Goal: Transaction & Acquisition: Purchase product/service

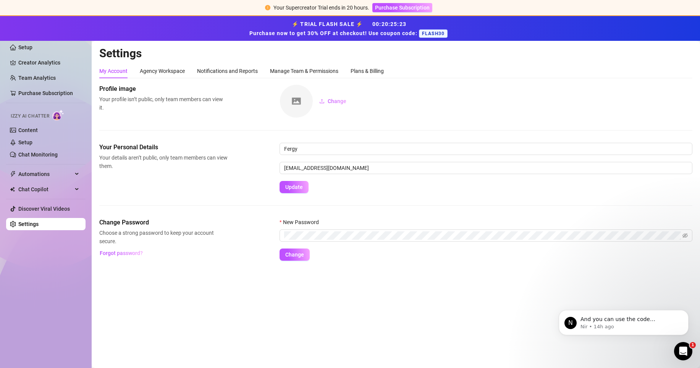
click at [437, 34] on span "FLASH30" at bounding box center [433, 33] width 29 height 8
click at [374, 74] on div "Plans & Billing" at bounding box center [366, 71] width 33 height 8
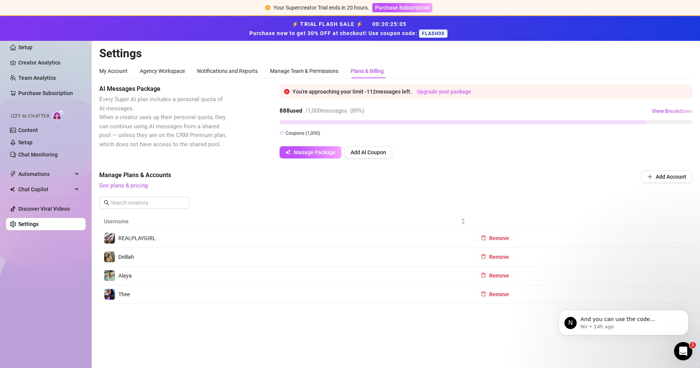
click at [447, 92] on link "Upgrade your package" at bounding box center [444, 92] width 54 height 6
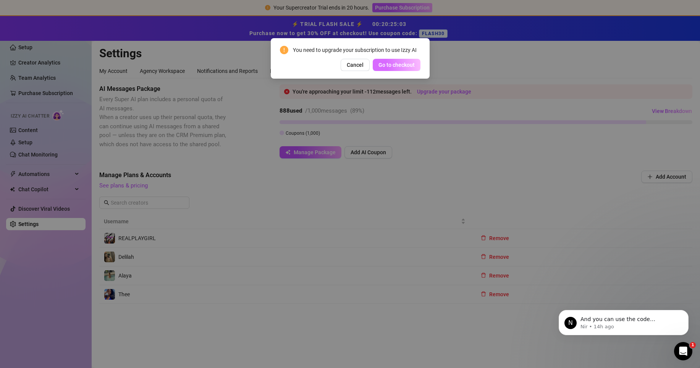
click at [413, 65] on span "Go to checkout" at bounding box center [396, 65] width 36 height 6
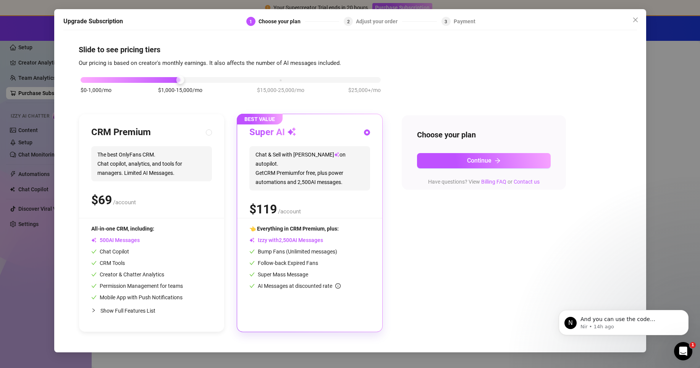
click at [202, 190] on div "$ /account" at bounding box center [151, 199] width 121 height 19
radio input "true"
click at [367, 131] on input "radio" at bounding box center [367, 133] width 3 height 5
radio input "true"
radio input "false"
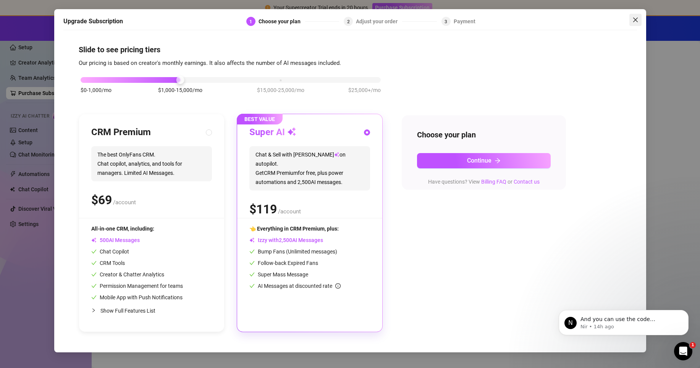
click at [634, 20] on icon "close" at bounding box center [635, 20] width 6 height 6
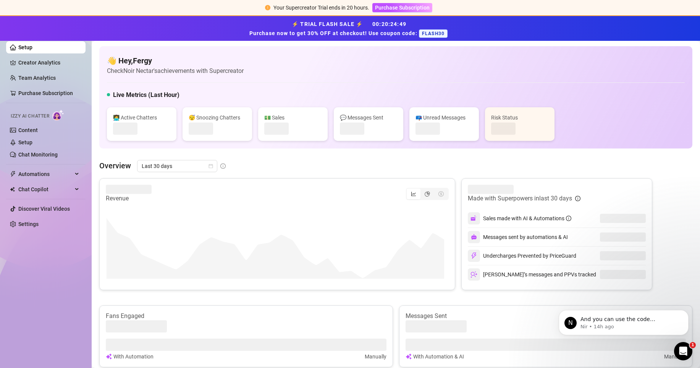
click at [433, 33] on span "FLASH30" at bounding box center [433, 33] width 29 height 8
drag, startPoint x: 444, startPoint y: 32, endPoint x: 421, endPoint y: 33, distance: 23.7
click at [421, 33] on span "FLASH30" at bounding box center [433, 33] width 29 height 8
copy span "FLASH30"
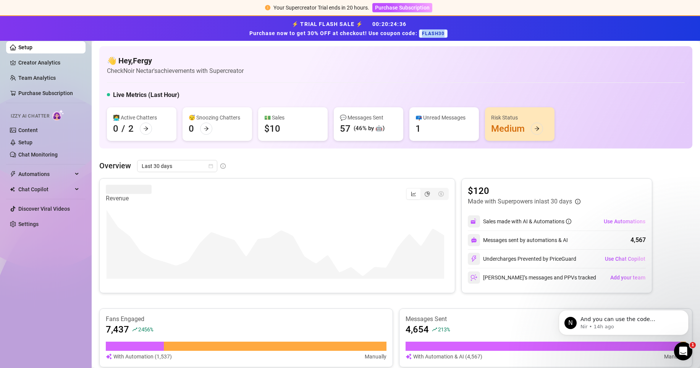
click at [409, 8] on span "Purchase Subscription" at bounding box center [402, 8] width 55 height 6
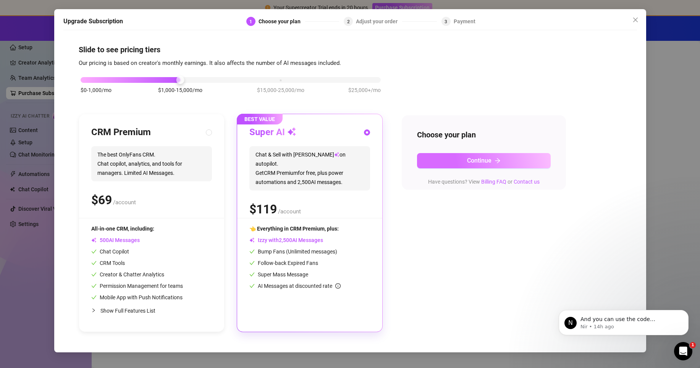
click at [458, 163] on button "Continue" at bounding box center [484, 160] width 134 height 15
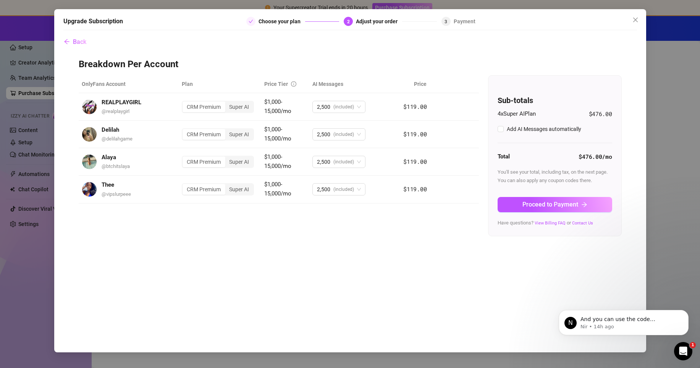
checkbox input "true"
click at [525, 204] on span "Proceed to Payment" at bounding box center [550, 204] width 56 height 7
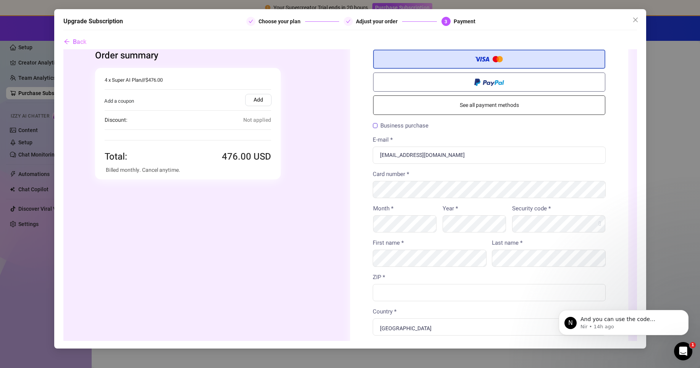
scroll to position [6, 0]
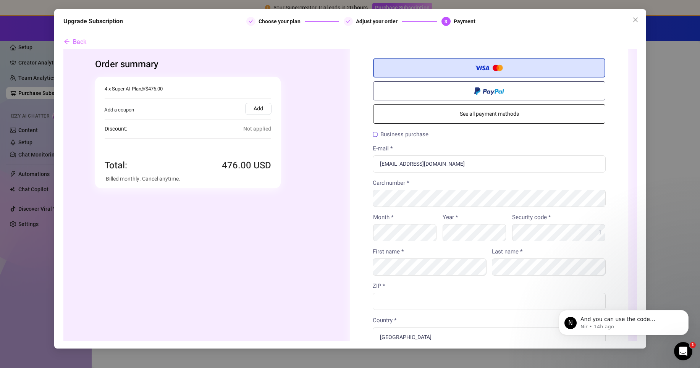
click at [253, 127] on span "Not applied" at bounding box center [257, 128] width 28 height 9
click at [253, 110] on label "Add" at bounding box center [258, 109] width 26 height 12
click at [63, 49] on input "Add" at bounding box center [63, 49] width 0 height 0
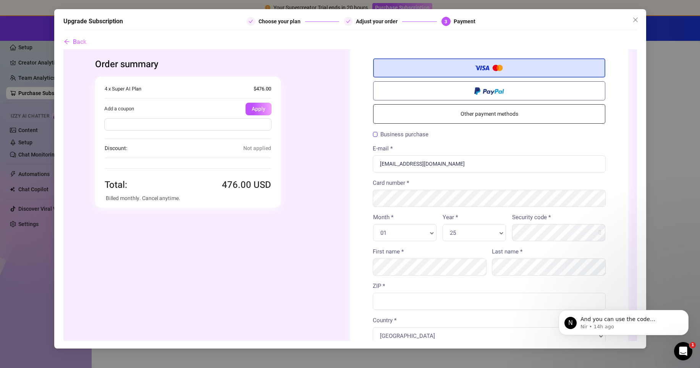
click at [233, 124] on input "text" at bounding box center [187, 124] width 167 height 12
paste input "FLASH30"
type input "FLASH30"
click at [253, 108] on button "Apply" at bounding box center [258, 109] width 26 height 13
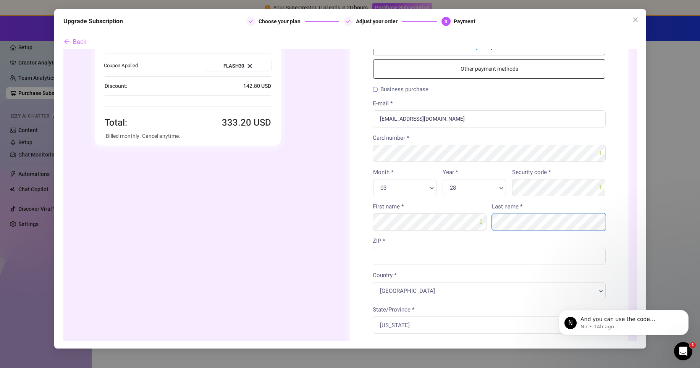
scroll to position [55, 0]
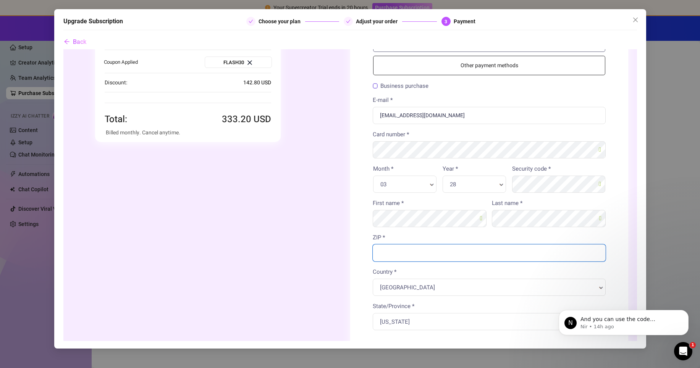
click at [445, 252] on input "ZIP *" at bounding box center [488, 252] width 233 height 17
type input "2600"
click at [485, 275] on body "Order summary You're buying" at bounding box center [349, 232] width 573 height 474
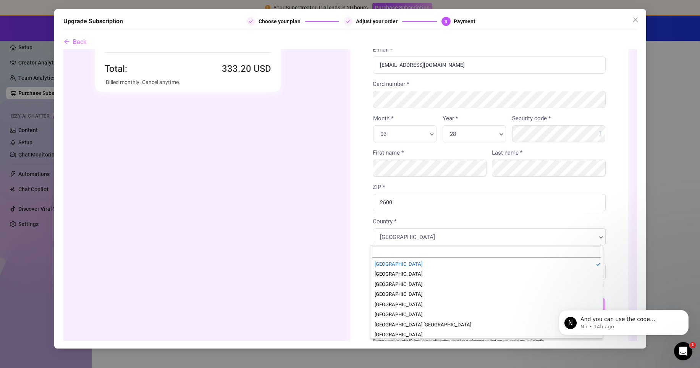
scroll to position [2195, 0]
click at [469, 252] on input "Country *" at bounding box center [485, 252] width 229 height 11
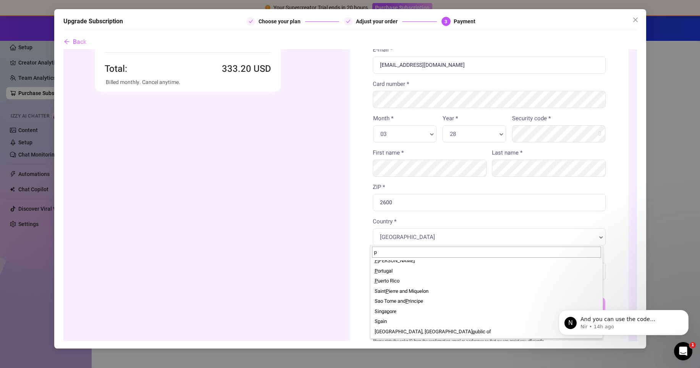
scroll to position [0, 0]
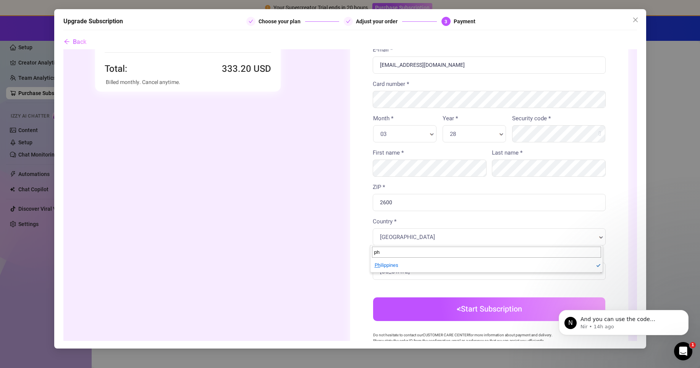
type input "ph"
select select "PH"
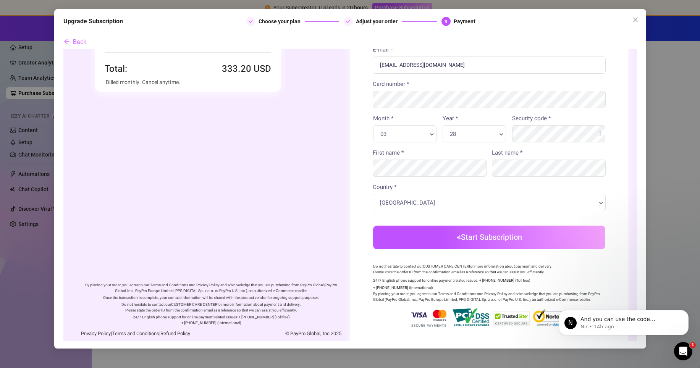
click at [481, 236] on button "Start Subscription" at bounding box center [489, 238] width 232 height 24
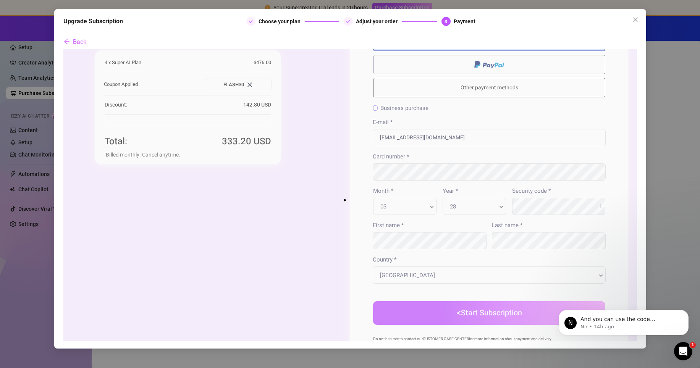
scroll to position [114, 0]
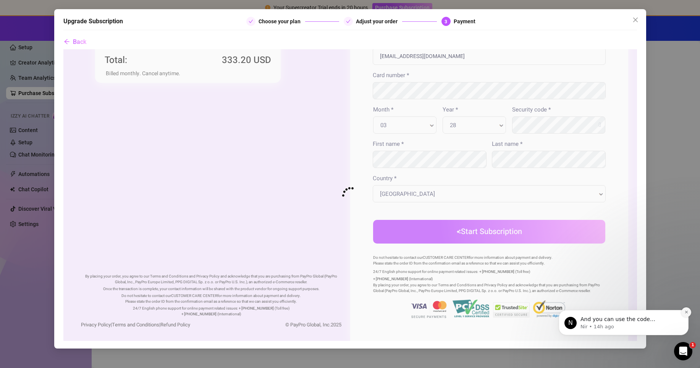
click at [686, 313] on icon "Dismiss notification" at bounding box center [686, 312] width 4 height 4
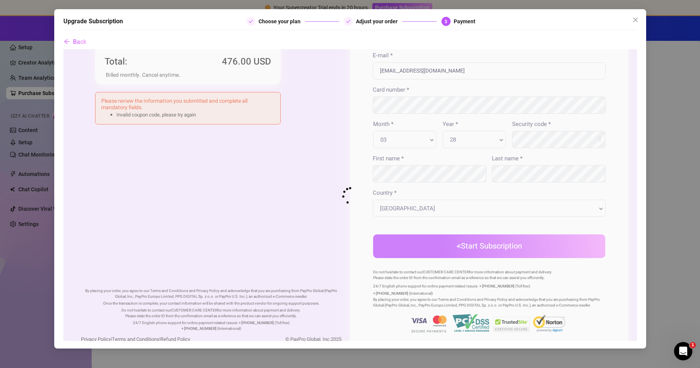
scroll to position [0, 0]
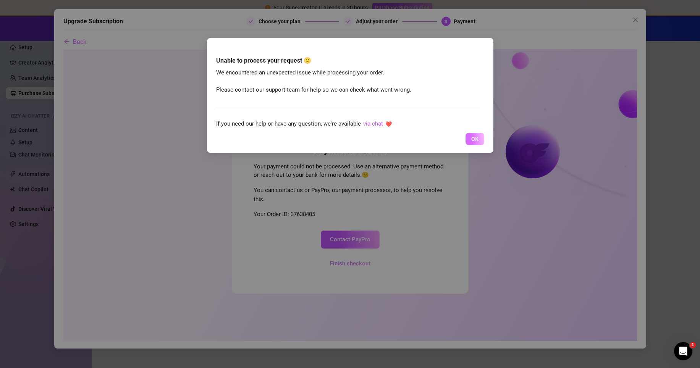
click at [468, 138] on button "OK" at bounding box center [474, 139] width 19 height 12
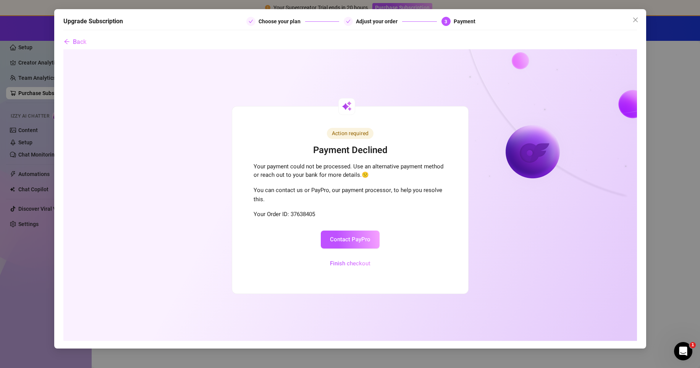
click at [360, 264] on button "Finish checkout" at bounding box center [349, 264] width 59 height 18
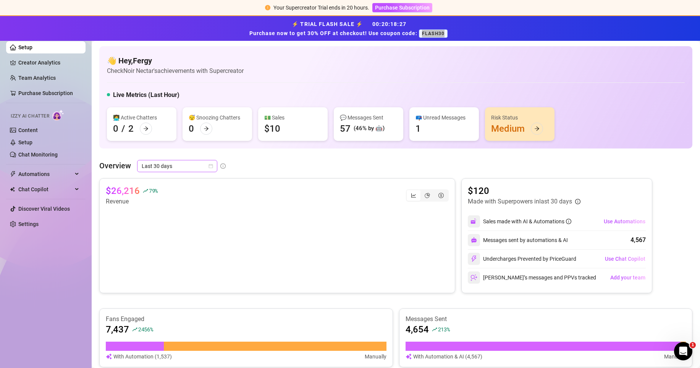
click at [215, 163] on div "Last 30 days" at bounding box center [177, 166] width 80 height 12
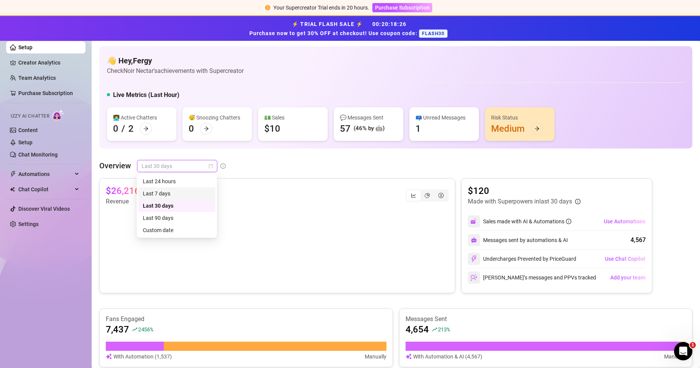
click at [177, 194] on div "Last 7 days" at bounding box center [177, 193] width 68 height 8
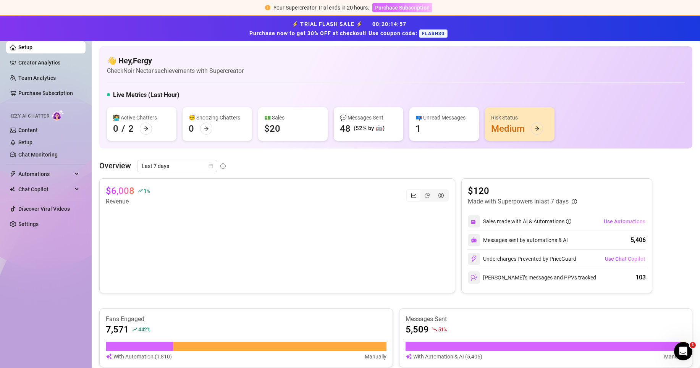
click at [397, 4] on button "Purchase Subscription" at bounding box center [402, 7] width 60 height 9
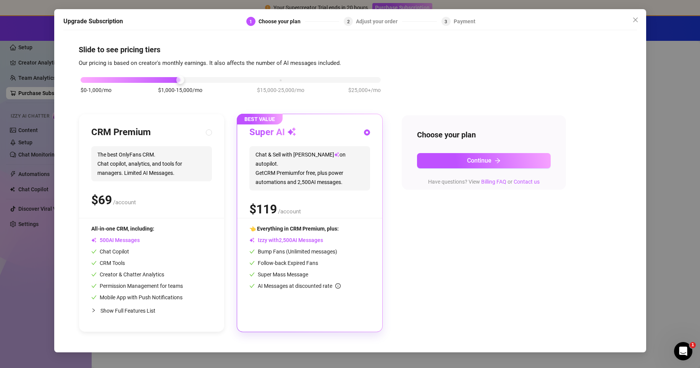
click at [94, 310] on icon "collapsed" at bounding box center [93, 310] width 2 height 4
radio input "true"
radio input "false"
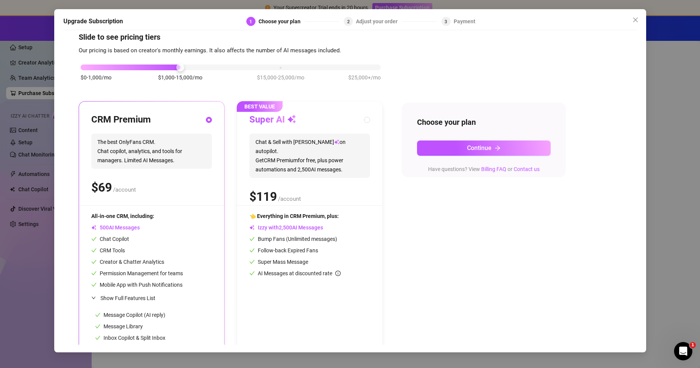
scroll to position [3, 0]
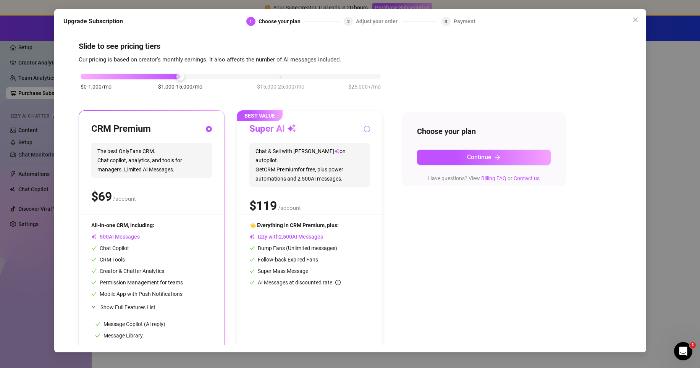
click at [366, 126] on span at bounding box center [367, 129] width 6 height 6
click at [366, 127] on input "radio" at bounding box center [367, 129] width 3 height 5
radio input "false"
radio input "true"
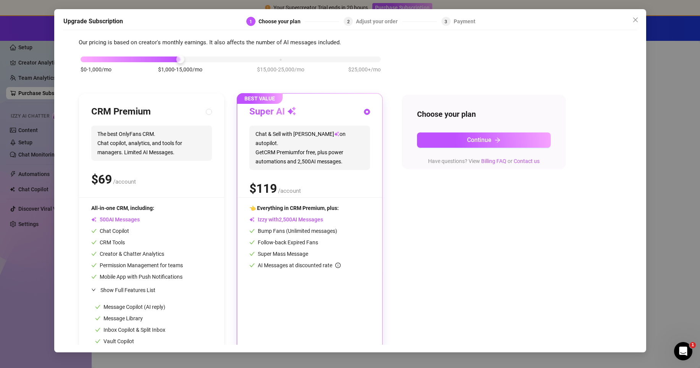
scroll to position [22, 0]
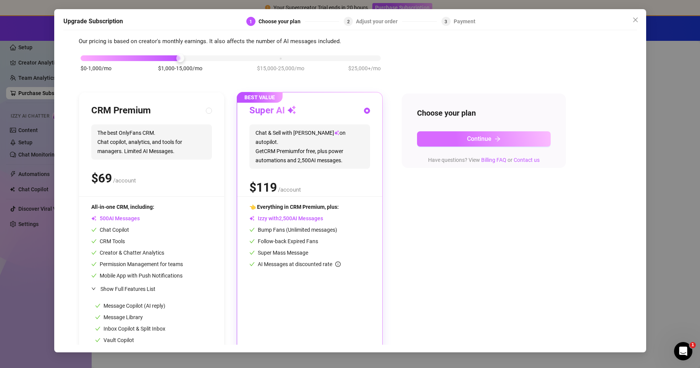
click at [444, 138] on button "Continue" at bounding box center [484, 138] width 134 height 15
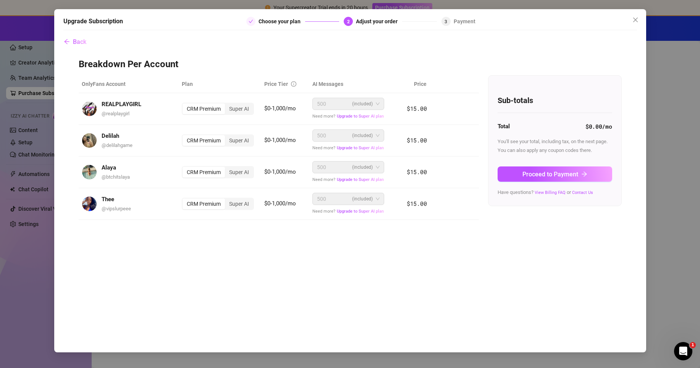
scroll to position [0, 0]
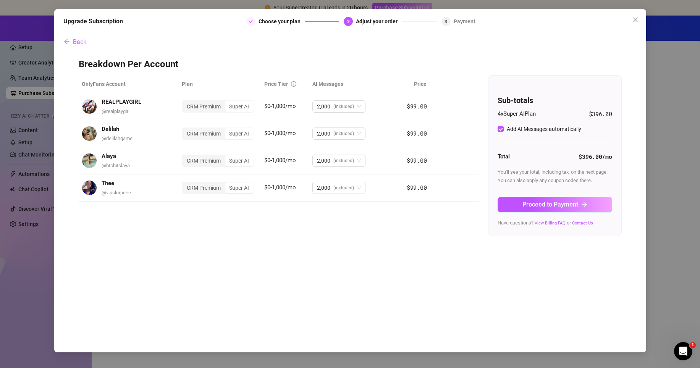
checkbox input "true"
click at [68, 41] on icon "arrow-left" at bounding box center [66, 41] width 5 height 5
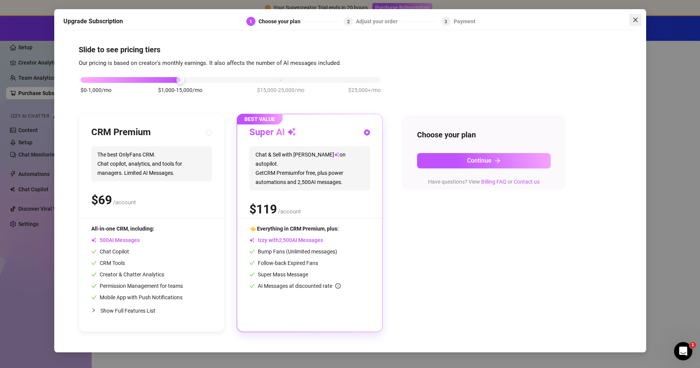
click at [635, 22] on icon "close" at bounding box center [635, 20] width 6 height 6
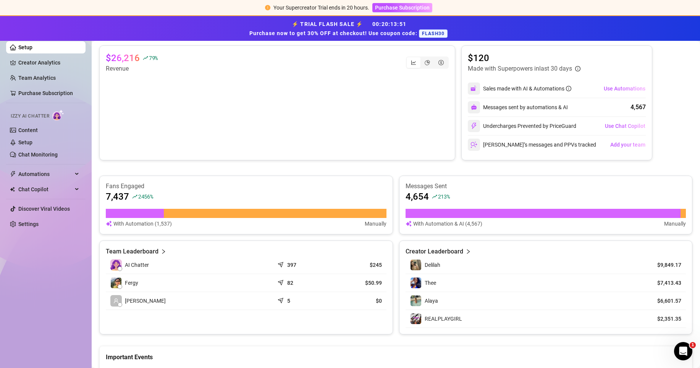
scroll to position [135, 0]
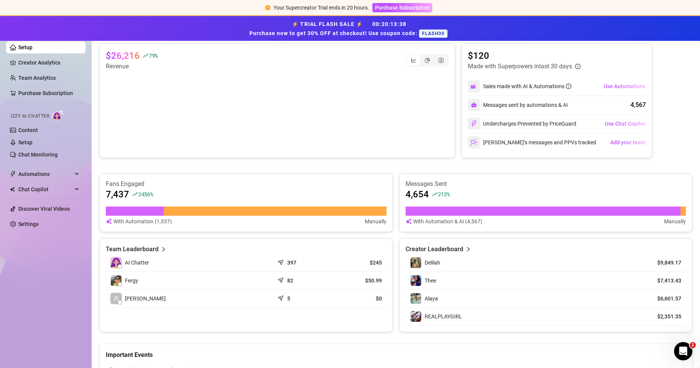
click at [642, 258] on td "$9,849.17" at bounding box center [664, 263] width 44 height 18
click at [466, 246] on div "Creator Leaderboard" at bounding box center [545, 249] width 281 height 9
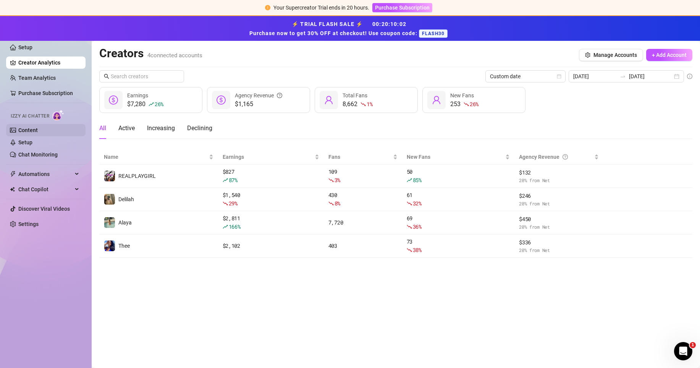
click at [38, 127] on link "Content" at bounding box center [27, 130] width 19 height 6
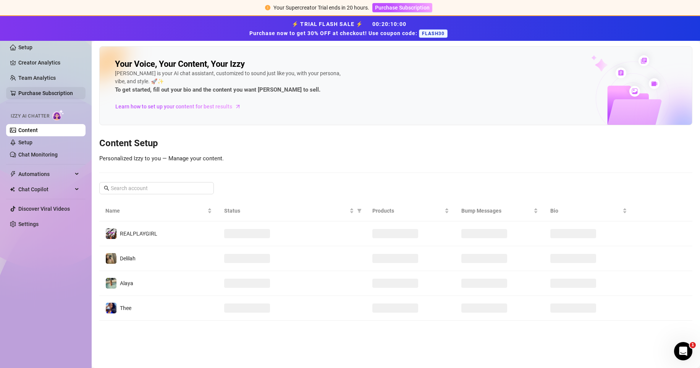
click at [36, 94] on link "Purchase Subscription" at bounding box center [45, 93] width 55 height 6
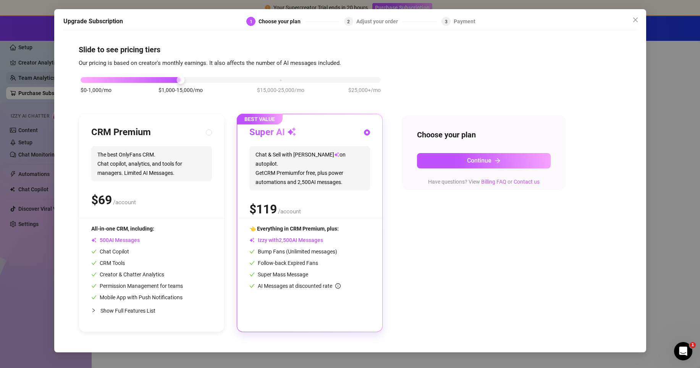
click at [42, 73] on div "Upgrade Subscription 1 Choose your plan 2 Adjust your order 3 Payment Slide to …" at bounding box center [350, 184] width 700 height 368
click at [40, 75] on link "Team Analytics" at bounding box center [36, 78] width 37 height 6
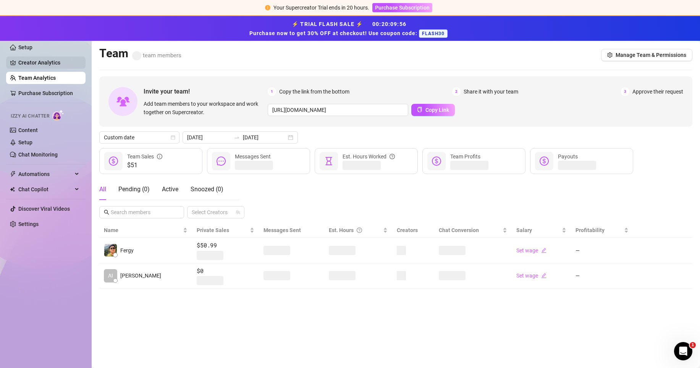
click at [47, 60] on link "Creator Analytics" at bounding box center [48, 62] width 61 height 12
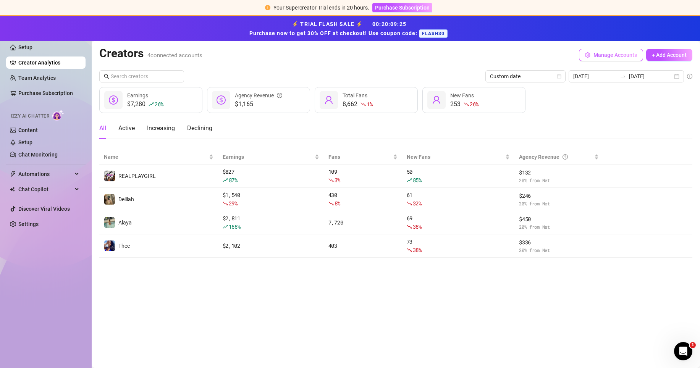
click at [612, 52] on span "Manage Accounts" at bounding box center [615, 55] width 44 height 6
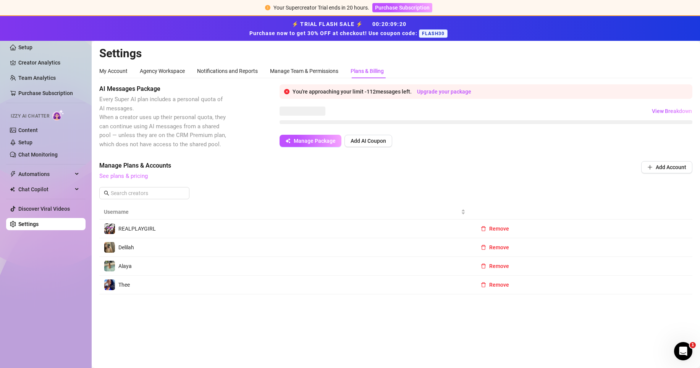
click at [140, 174] on link "See plans & pricing" at bounding box center [123, 176] width 48 height 7
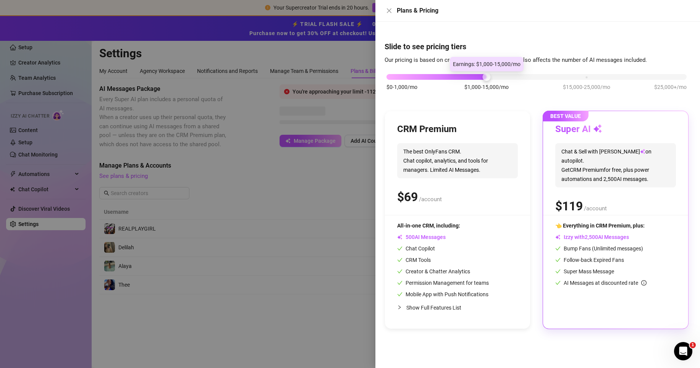
drag, startPoint x: 485, startPoint y: 77, endPoint x: 459, endPoint y: 77, distance: 26.3
click at [459, 77] on div "$0-1,000/mo $1,000-15,000/mo $15,000-25,000/mo $25,000+/mo" at bounding box center [536, 75] width 300 height 5
drag, startPoint x: 482, startPoint y: 76, endPoint x: 452, endPoint y: 76, distance: 30.2
click at [452, 76] on div "$0-1,000/mo $1,000-15,000/mo $15,000-25,000/mo $25,000+/mo" at bounding box center [536, 75] width 300 height 5
click at [452, 76] on div at bounding box center [436, 77] width 100 height 6
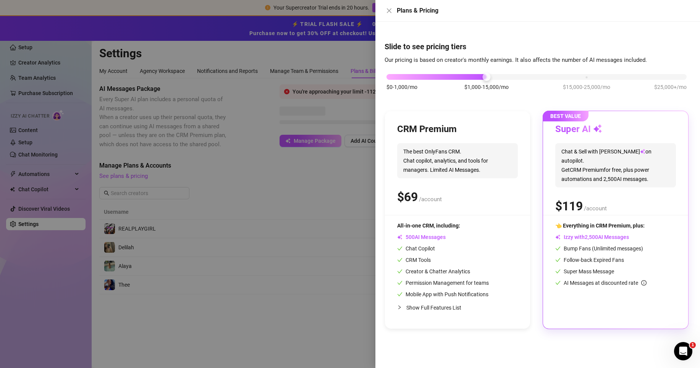
click at [389, 73] on div "$0-1,000/mo $1,000-15,000/mo $15,000-25,000/mo $25,000+/mo" at bounding box center [536, 75] width 300 height 5
drag, startPoint x: 386, startPoint y: 76, endPoint x: 405, endPoint y: 76, distance: 19.1
click at [404, 76] on div "$0-1,000/mo $1,000-15,000/mo $15,000-25,000/mo $25,000+/mo" at bounding box center [536, 75] width 300 height 5
drag, startPoint x: 384, startPoint y: 76, endPoint x: 430, endPoint y: 77, distance: 45.4
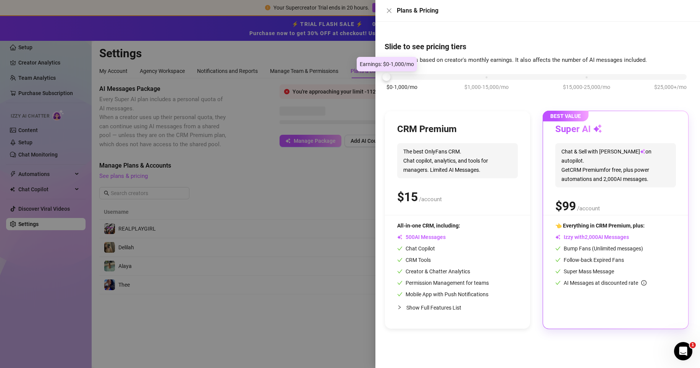
click at [430, 77] on div "$0-1,000/mo $1,000-15,000/mo $15,000-25,000/mo $25,000+/mo" at bounding box center [536, 75] width 300 height 5
click at [430, 77] on div at bounding box center [536, 77] width 300 height 6
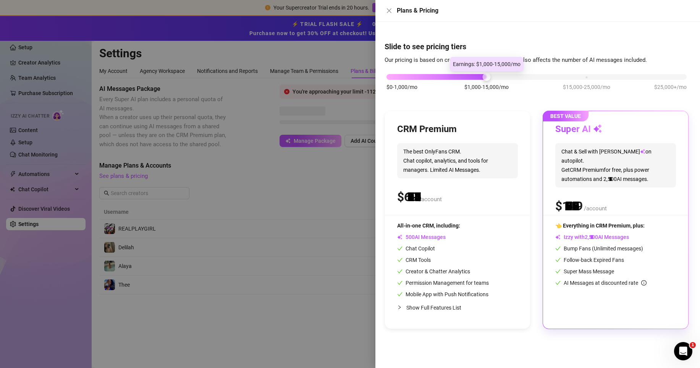
click at [488, 75] on div "$0-1,000/mo $1,000-15,000/mo $15,000-25,000/mo $25,000+/mo" at bounding box center [536, 75] width 300 height 5
drag, startPoint x: 485, startPoint y: 78, endPoint x: 569, endPoint y: 74, distance: 84.1
click at [571, 74] on div "$0-1,000/mo $1,000-15,000/mo $15,000-25,000/mo $25,000+/mo" at bounding box center [536, 75] width 300 height 5
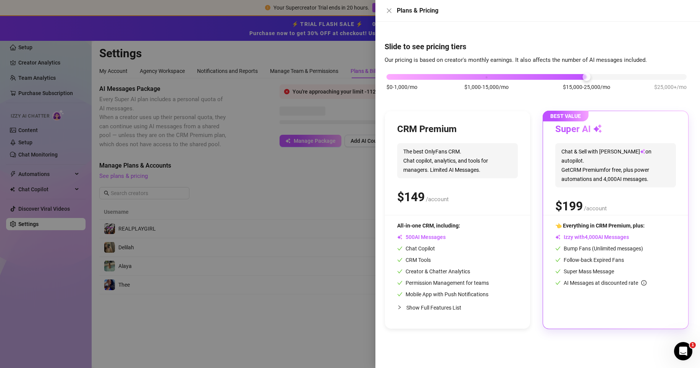
click at [487, 81] on div "$0-1,000/mo $1,000-15,000/mo $15,000-25,000/mo $25,000+/mo" at bounding box center [536, 86] width 304 height 43
click at [488, 77] on div "$0-1,000/mo $1,000-15,000/mo $15,000-25,000/mo $25,000+/mo" at bounding box center [536, 75] width 300 height 5
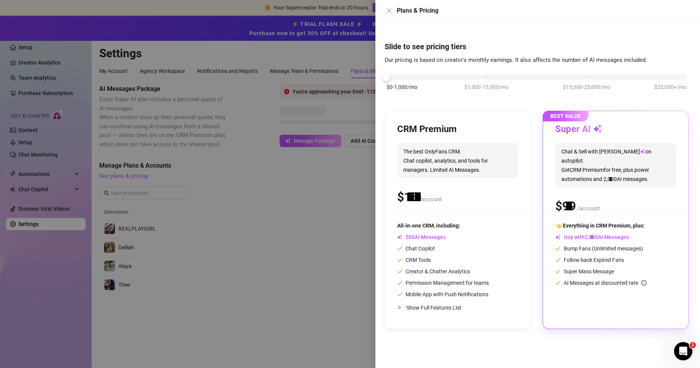
click at [389, 76] on div "$0-1,000/mo $1,000-15,000/mo $15,000-25,000/mo $25,000+/mo" at bounding box center [536, 75] width 300 height 5
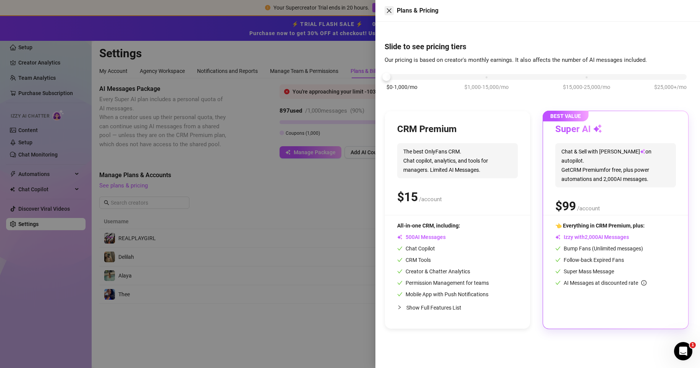
click at [389, 11] on icon "close" at bounding box center [389, 10] width 5 height 5
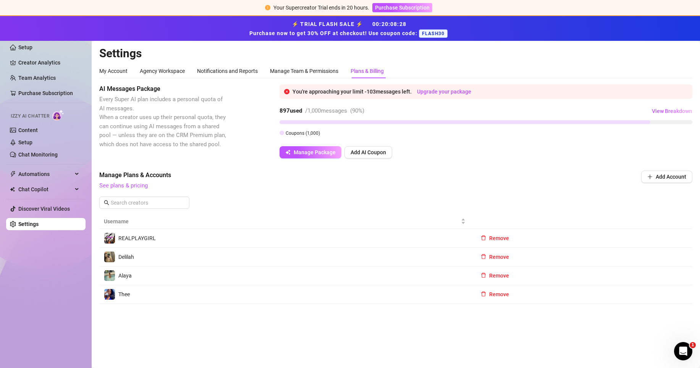
click at [428, 32] on span "FLASH30" at bounding box center [433, 33] width 29 height 8
drag, startPoint x: 422, startPoint y: 33, endPoint x: 458, endPoint y: 33, distance: 36.3
click at [458, 33] on div "⚡ TRIAL FLASH SALE ⚡ 00 : 20 : 08 : 26 Purchase now to get 30% OFF at checkout!…" at bounding box center [350, 28] width 690 height 19
copy span "FLASH30"
click at [669, 105] on button "View Breakdown" at bounding box center [671, 111] width 41 height 12
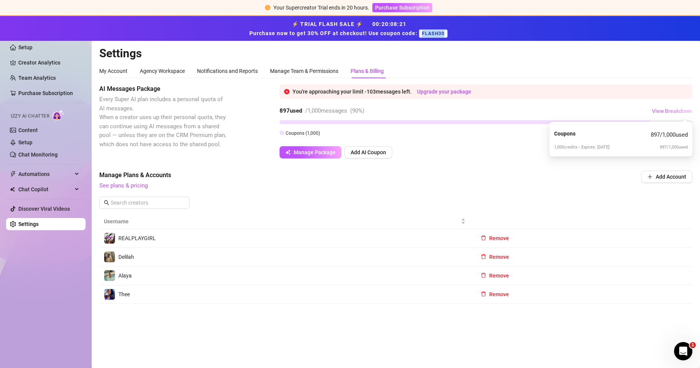
click at [668, 110] on span "View Breakdown" at bounding box center [672, 111] width 40 height 6
click at [32, 50] on link "Setup" at bounding box center [25, 47] width 14 height 6
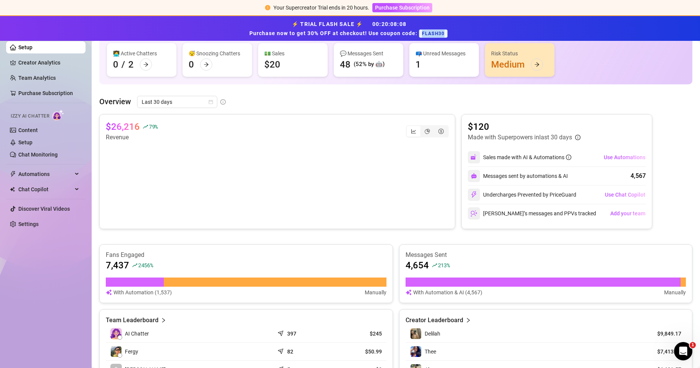
scroll to position [61, 0]
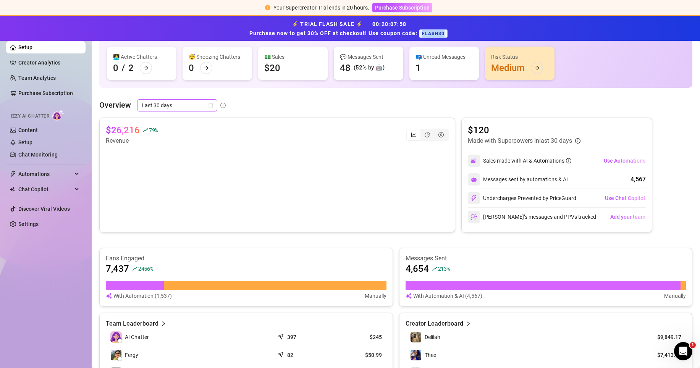
click at [203, 107] on span "Last 30 days" at bounding box center [177, 105] width 71 height 11
click at [167, 167] on div "Custom date" at bounding box center [177, 169] width 68 height 8
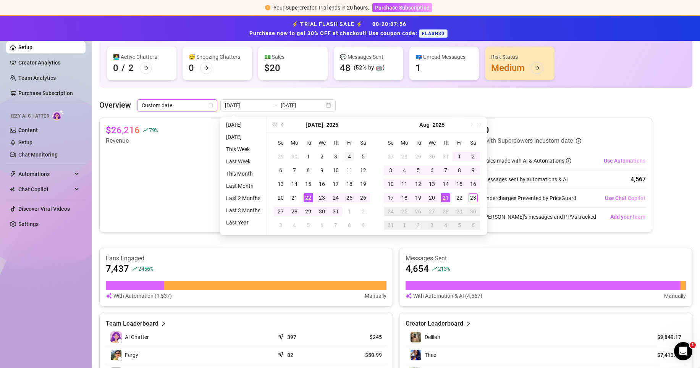
type input "[DATE]"
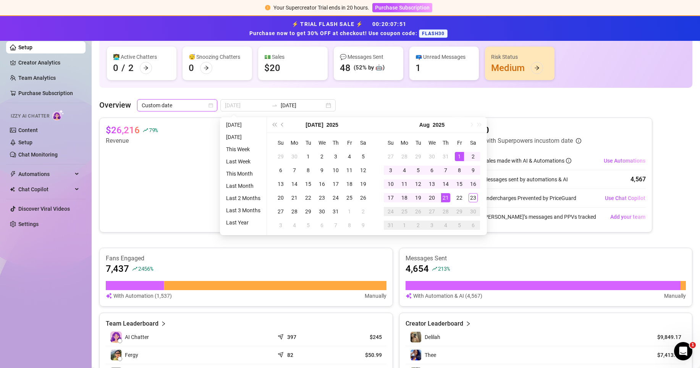
click at [460, 158] on div "1" at bounding box center [459, 156] width 9 height 9
type input "[DATE]"
click at [472, 196] on div "23" at bounding box center [472, 197] width 9 height 9
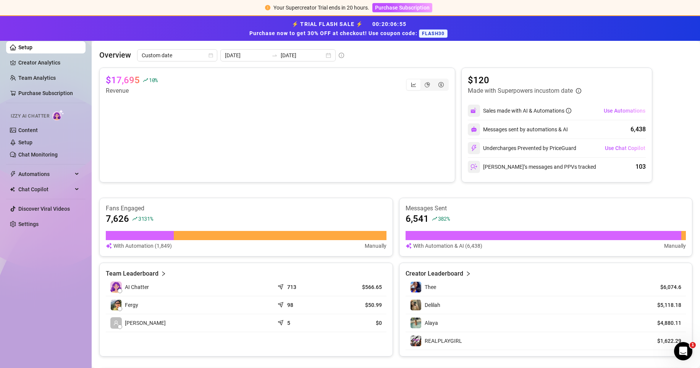
scroll to position [110, 0]
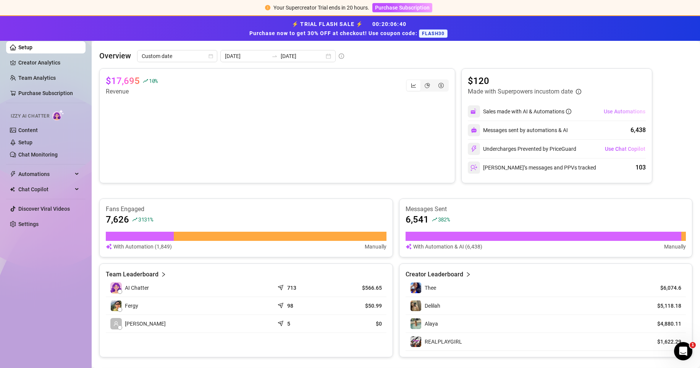
click at [606, 111] on span "Use Automations" at bounding box center [624, 111] width 42 height 6
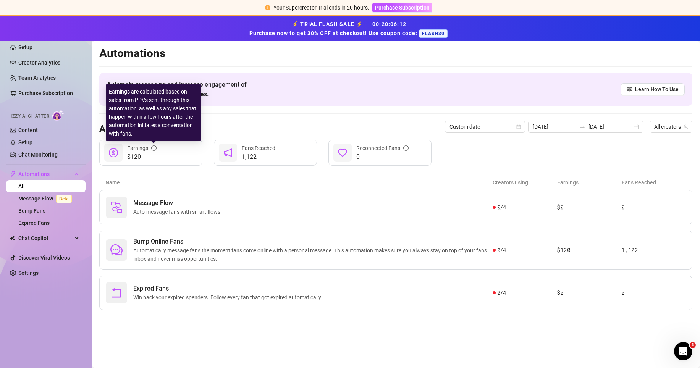
click at [153, 147] on icon "info-circle" at bounding box center [153, 147] width 5 height 5
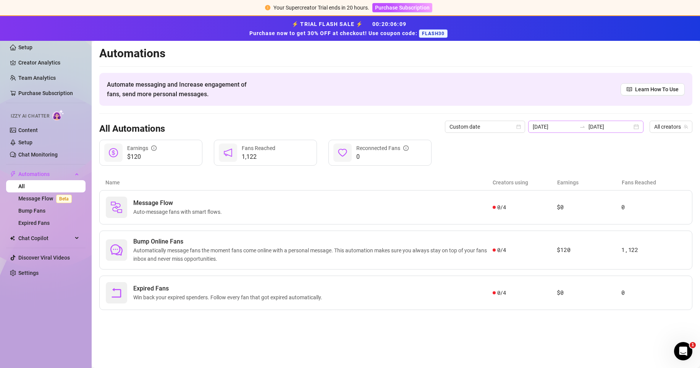
click at [635, 131] on div "[DATE] [DATE]" at bounding box center [585, 127] width 115 height 12
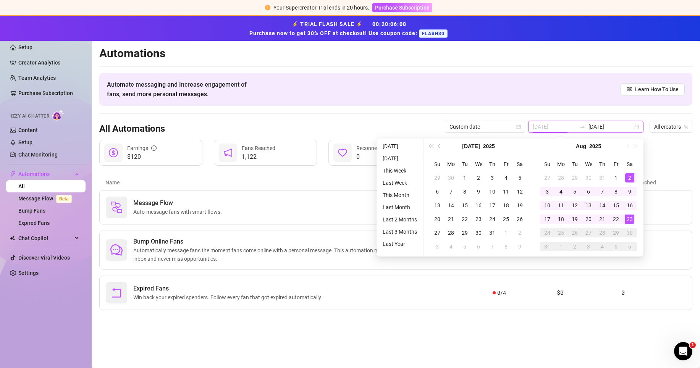
type input "[DATE]"
click at [629, 218] on div "23" at bounding box center [629, 219] width 9 height 9
type input "[DATE]"
click at [619, 206] on div "15" at bounding box center [615, 205] width 9 height 9
type input "[DATE]"
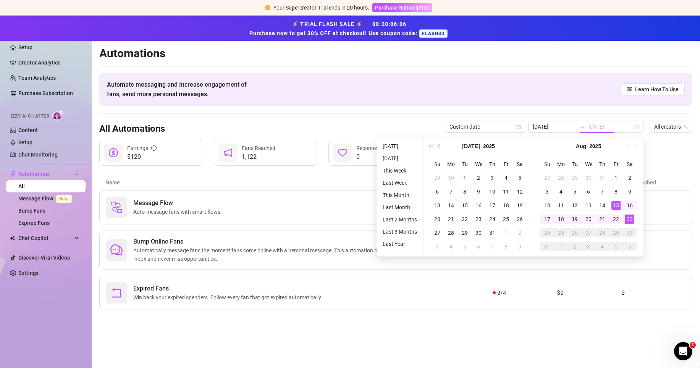
type input "[DATE]"
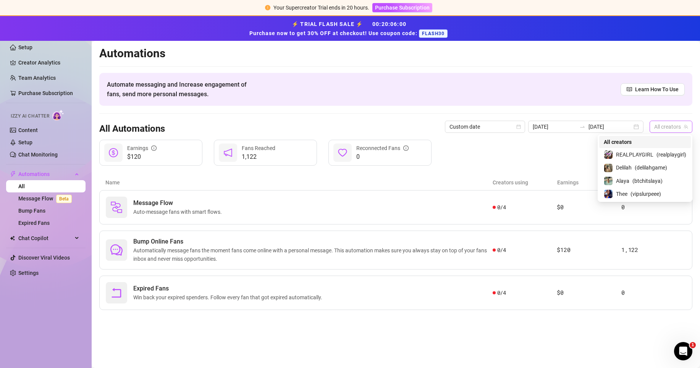
click at [664, 126] on span "All creators" at bounding box center [671, 126] width 34 height 11
click at [624, 142] on span "All creators" at bounding box center [617, 142] width 28 height 8
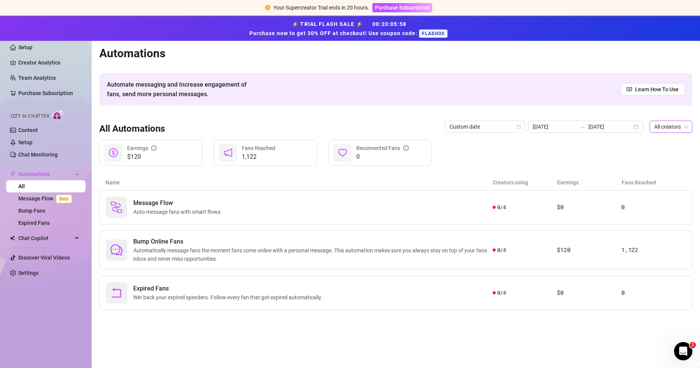
click at [574, 152] on div "$120 Earnings 1,122 Fans Reached 0 Reconnected Fans" at bounding box center [395, 153] width 593 height 26
click at [568, 250] on article "$120" at bounding box center [589, 249] width 65 height 9
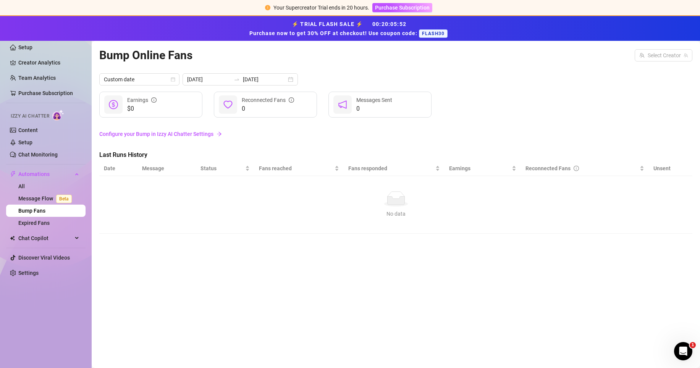
click at [208, 138] on link "Configure your Bump in Izzy AI Chatter Settings" at bounding box center [395, 134] width 593 height 15
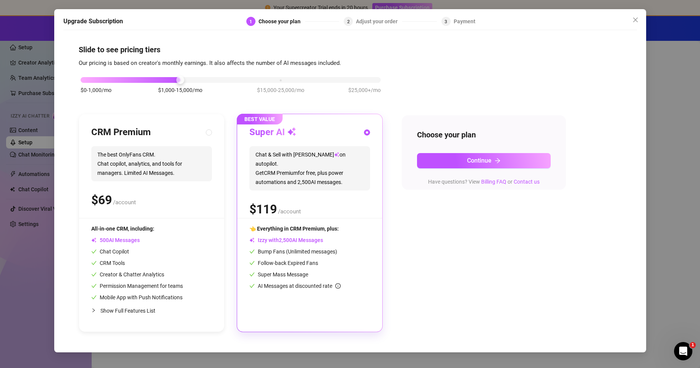
click at [112, 308] on span "Show Full Features List" at bounding box center [127, 311] width 55 height 6
radio input "true"
radio input "false"
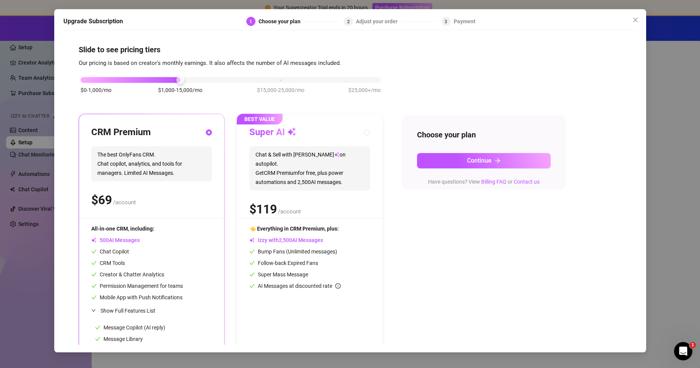
click at [469, 23] on div "Payment" at bounding box center [464, 21] width 22 height 9
drag, startPoint x: 635, startPoint y: 19, endPoint x: 629, endPoint y: 19, distance: 5.7
click at [635, 19] on icon "close" at bounding box center [634, 20] width 5 height 5
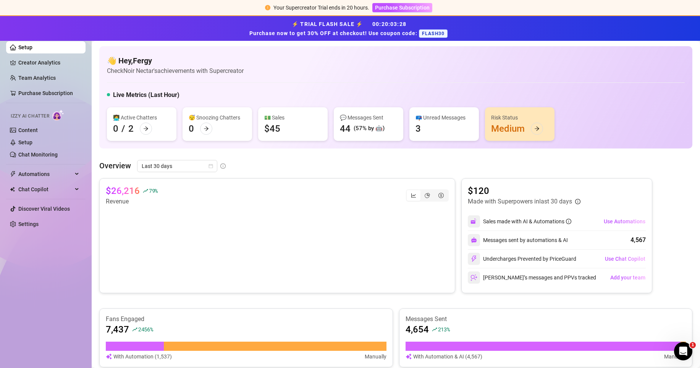
click at [421, 12] on div "Your Supercreator Trial ends in 20 hours. Purchase Subscription" at bounding box center [350, 8] width 700 height 16
click at [420, 10] on span "Purchase Subscription" at bounding box center [402, 8] width 55 height 6
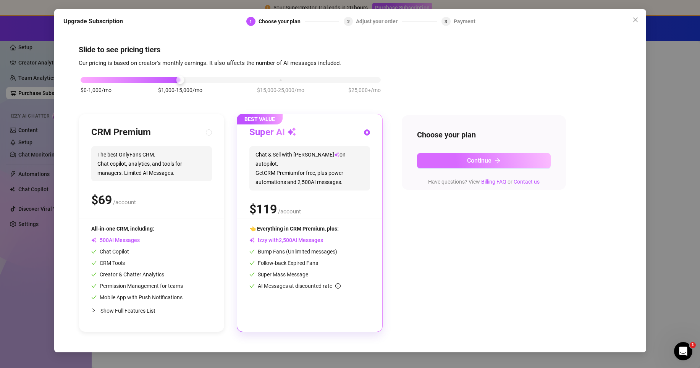
click at [505, 153] on button "Continue" at bounding box center [484, 160] width 134 height 15
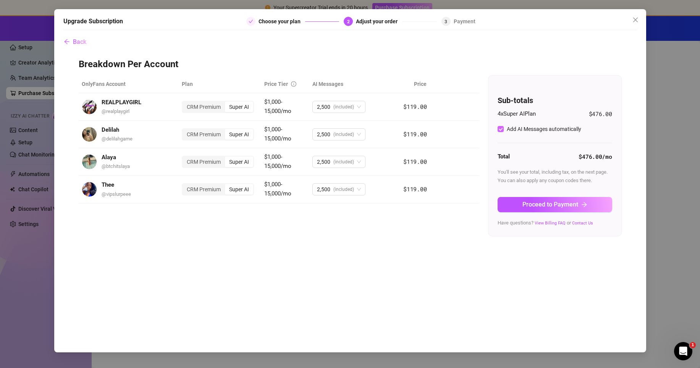
click at [500, 129] on input "Add AI Messages automatically" at bounding box center [500, 129] width 6 height 6
click at [501, 132] on input "Add AI Messages automatically" at bounding box center [500, 129] width 6 height 6
checkbox input "true"
click at [555, 204] on span "Proceed to Payment" at bounding box center [550, 204] width 56 height 7
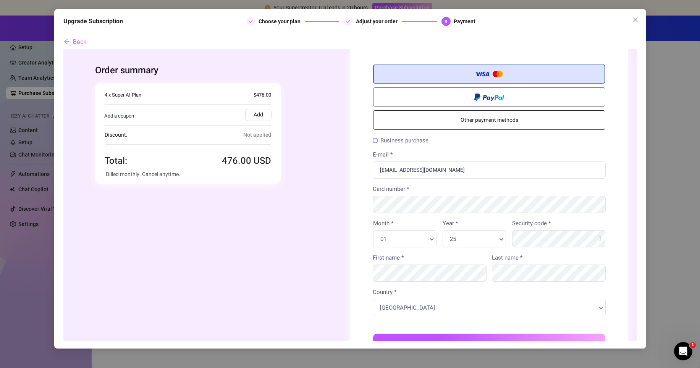
click at [255, 118] on label "Add" at bounding box center [258, 115] width 26 height 12
click at [63, 49] on input "Add" at bounding box center [63, 49] width 0 height 0
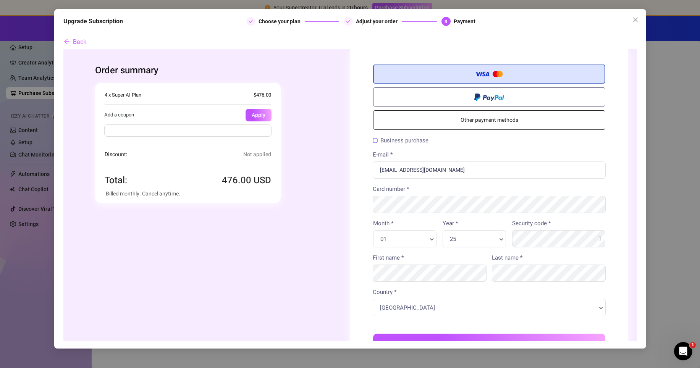
click at [236, 129] on input "text" at bounding box center [187, 130] width 167 height 12
paste input "FLASH30"
type input "FLASH30"
click at [261, 113] on button "Apply" at bounding box center [258, 115] width 26 height 13
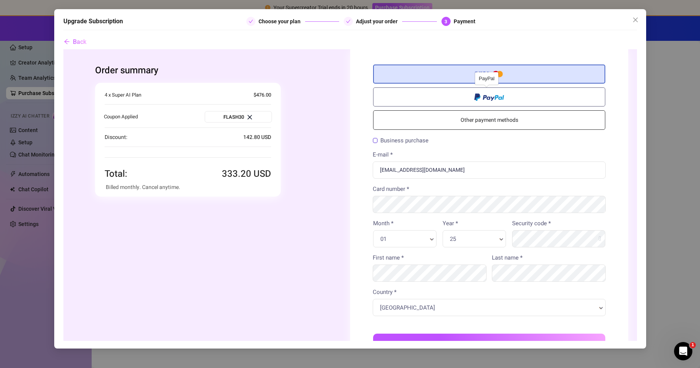
click at [457, 97] on label at bounding box center [489, 96] width 232 height 19
click at [63, 49] on input "radio" at bounding box center [63, 49] width 0 height 0
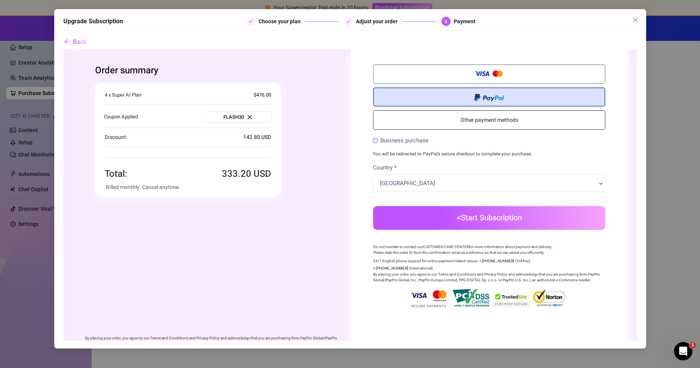
click at [457, 212] on button "Start Subscription" at bounding box center [489, 218] width 232 height 24
